Goal: Transaction & Acquisition: Purchase product/service

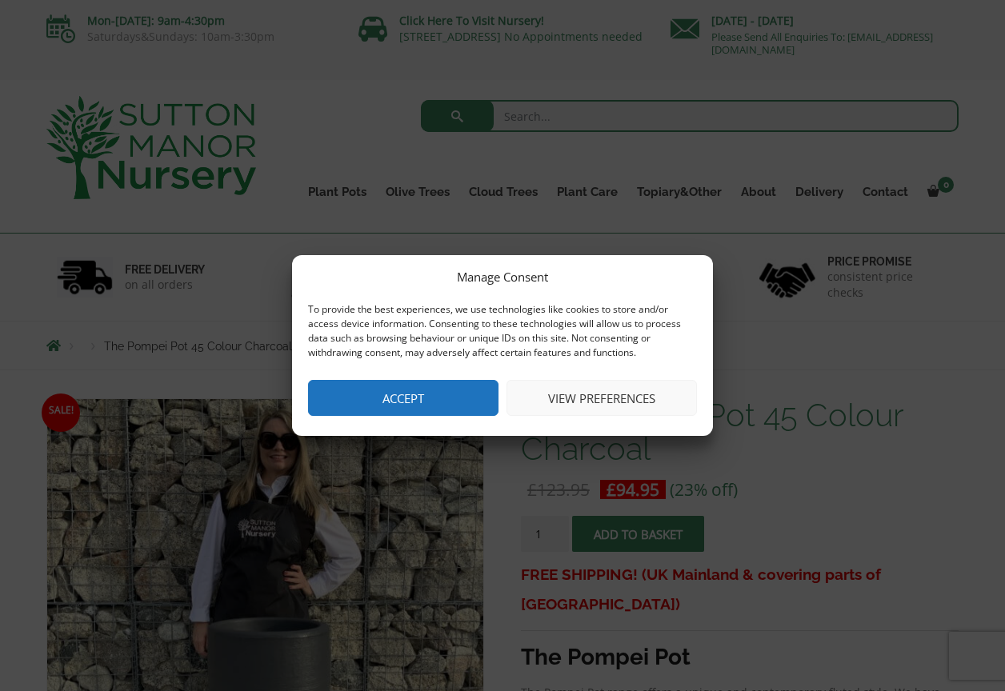
click at [458, 389] on button "Accept" at bounding box center [403, 398] width 190 height 36
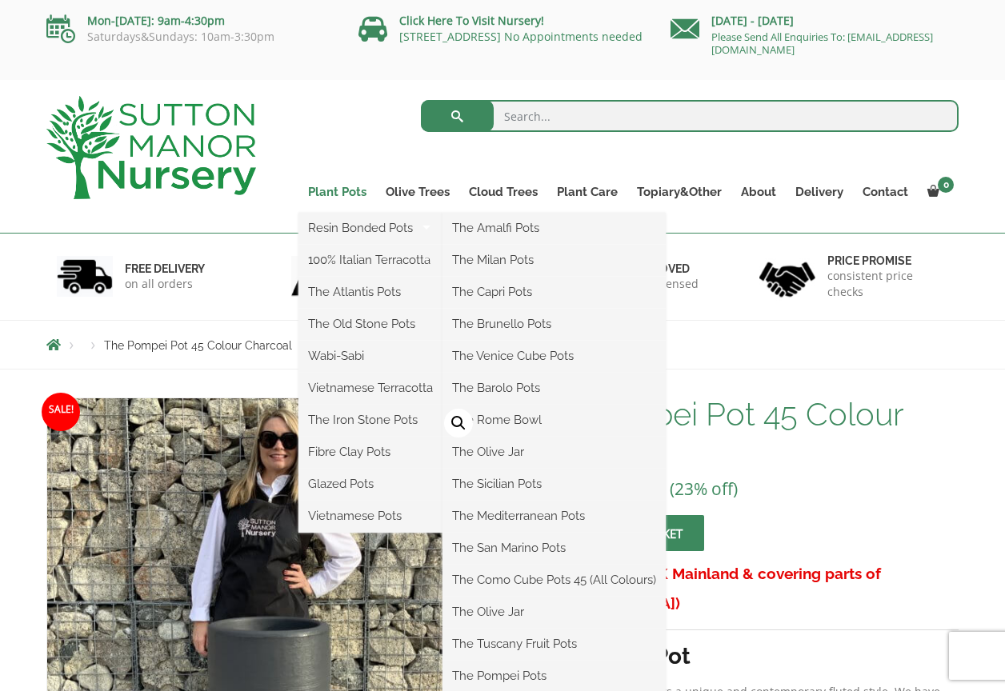
click at [334, 195] on link "Plant Pots" at bounding box center [337, 192] width 78 height 22
click at [334, 329] on link "The Old Stone Pots" at bounding box center [370, 324] width 144 height 24
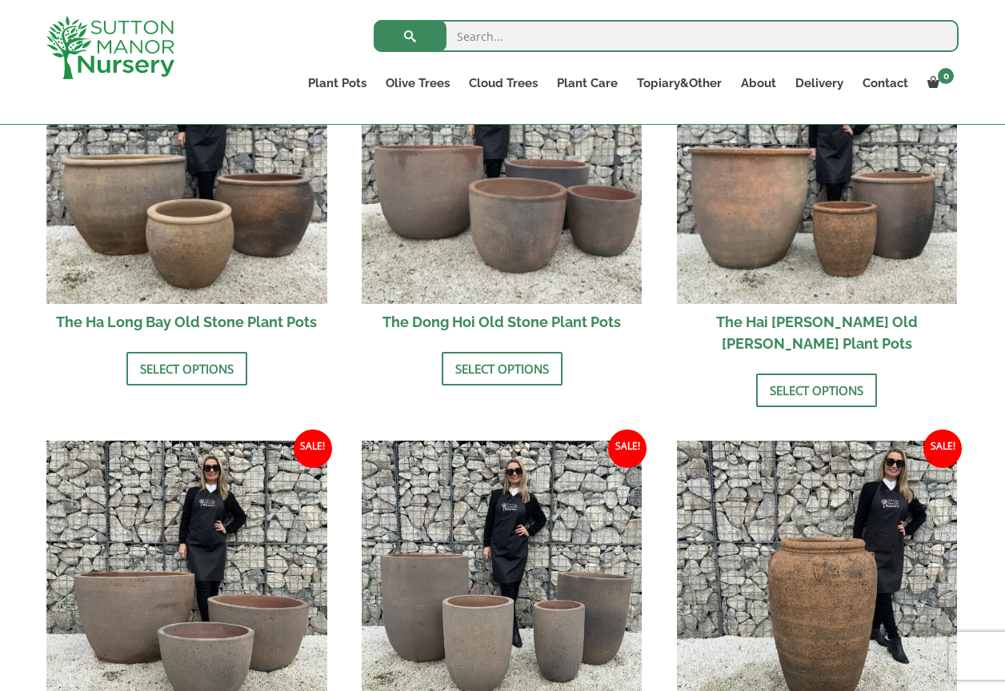
scroll to position [903, 0]
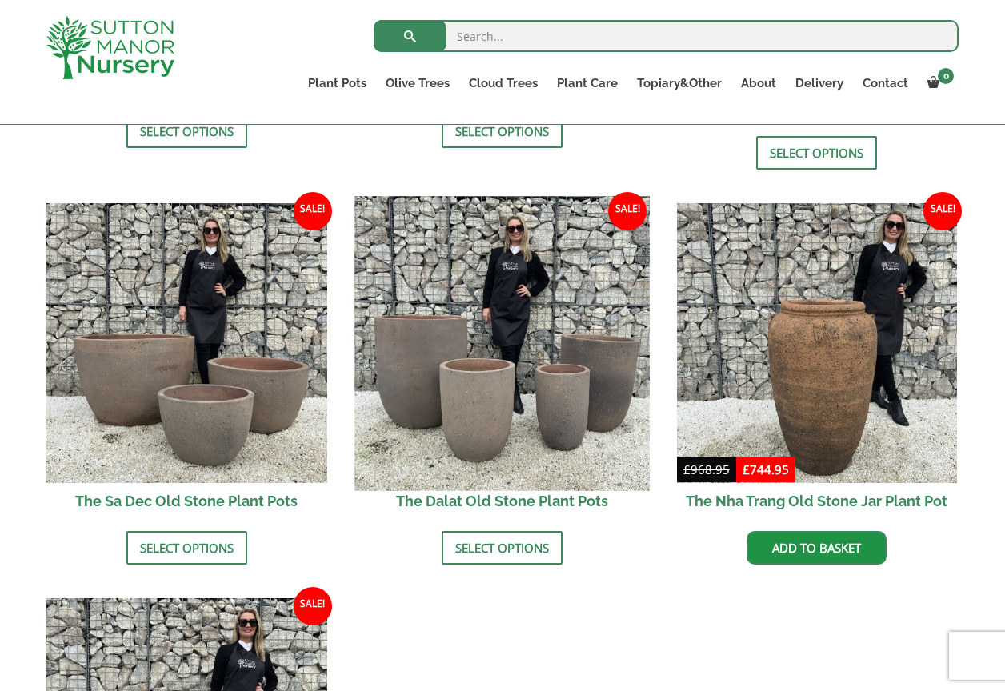
click at [493, 370] on img at bounding box center [501, 343] width 294 height 294
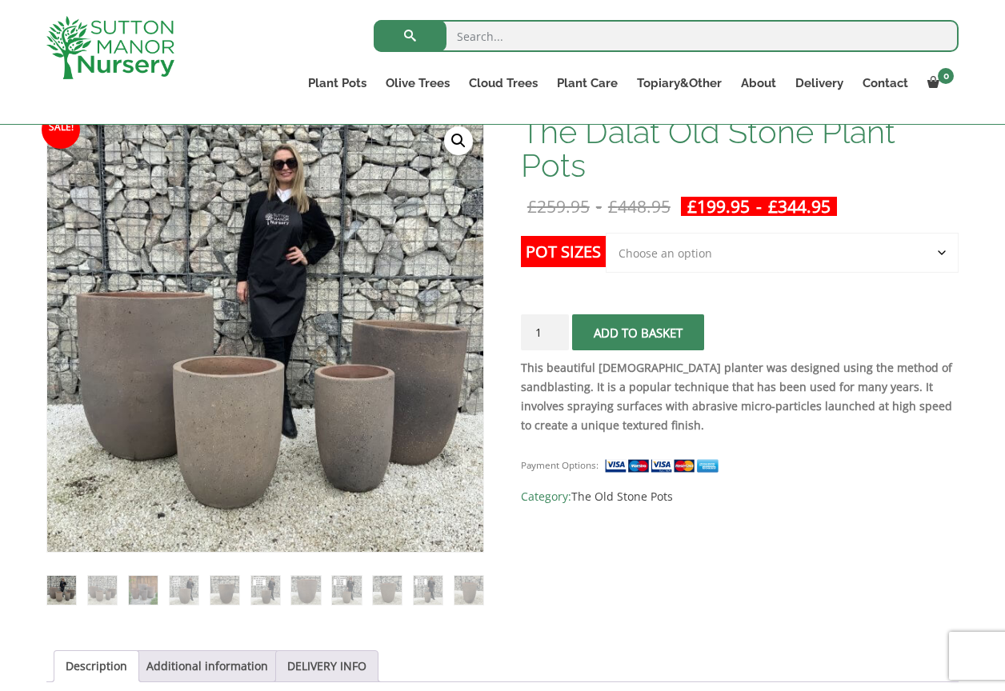
scroll to position [248, 0]
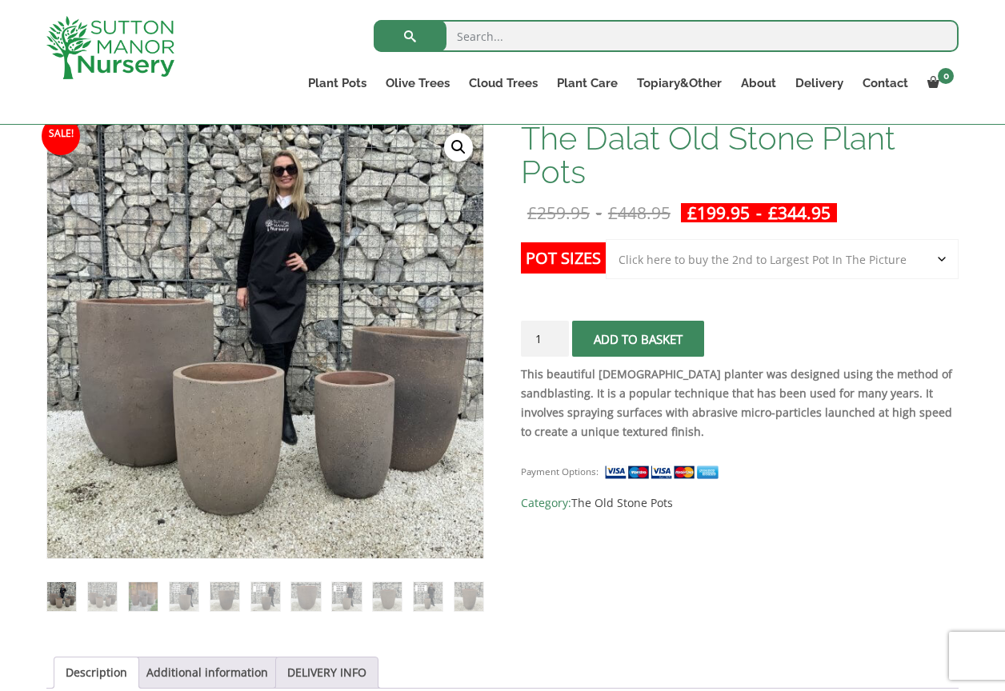
select select "Click here to buy the 2nd to Largest Pot In The Picture"
